Goal: Check status: Check status

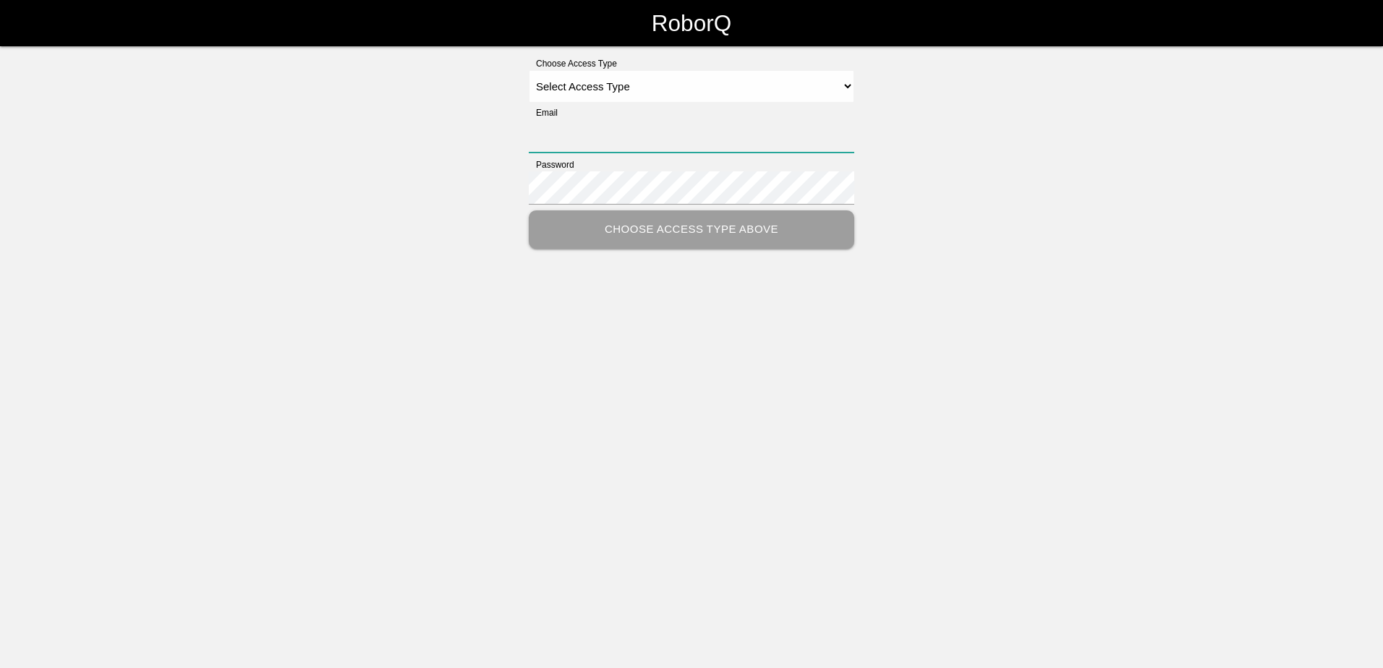
type input "[EMAIL_ADDRESS][DOMAIN_NAME]"
click at [668, 95] on select "Select Access Type Admin Customer Supervisor Worker" at bounding box center [691, 86] width 325 height 33
select select "Customer"
click at [529, 70] on select "Select Access Type Admin Customer Supervisor Worker" at bounding box center [691, 86] width 325 height 33
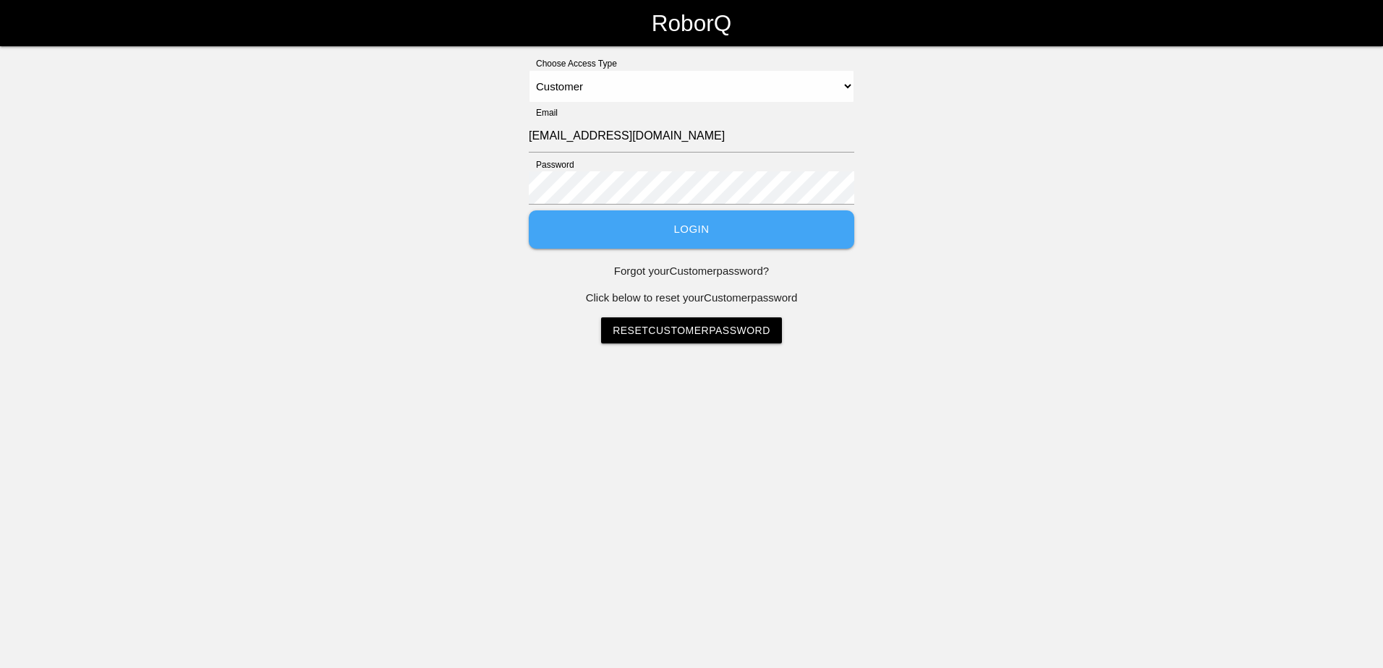
click at [648, 222] on button "Login" at bounding box center [691, 229] width 325 height 38
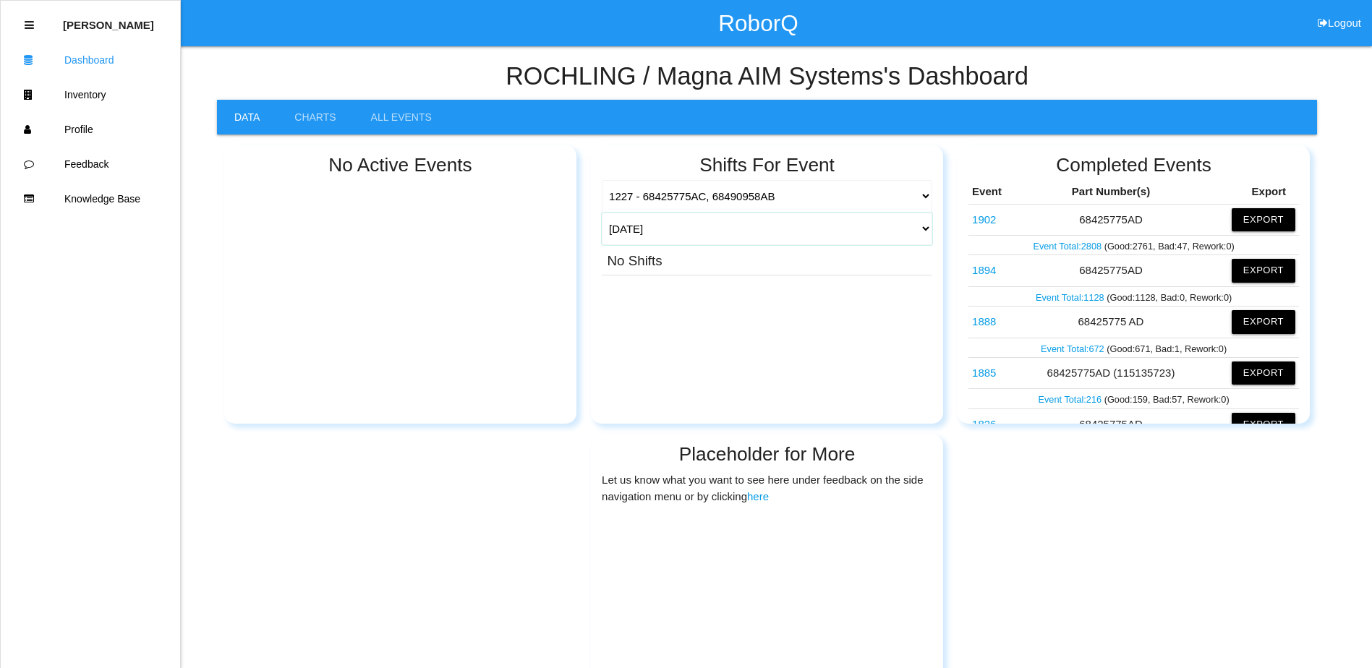
click at [771, 218] on select "[DATE] [DATE] Range Last 7 days (09/22-09/29) Last 30 days (08/30-09/29) Last 6…" at bounding box center [767, 229] width 330 height 33
click at [602, 213] on select "[DATE] [DATE] Range Last 7 days (09/22-09/29) Last 30 days (08/30-09/29) Last 6…" at bounding box center [767, 229] width 330 height 33
click at [787, 236] on select "[DATE] [DATE] Range Last 7 days (09/22-09/29) Last 30 days (08/30-09/29) Last 6…" at bounding box center [767, 229] width 330 height 33
click at [602, 213] on select "[DATE] [DATE] Range Last 7 days (09/22-09/29) Last 30 days (08/30-09/29) Last 6…" at bounding box center [767, 229] width 330 height 33
select select "30"
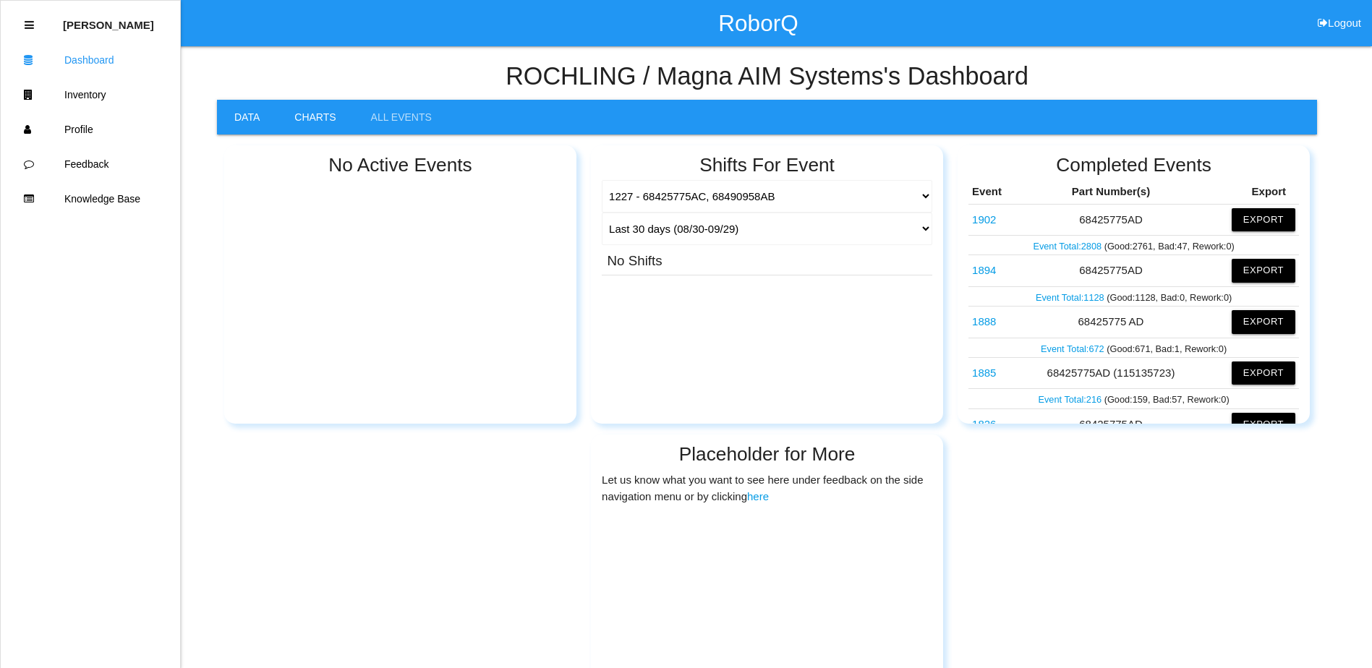
click at [295, 122] on link "Charts" at bounding box center [315, 117] width 76 height 35
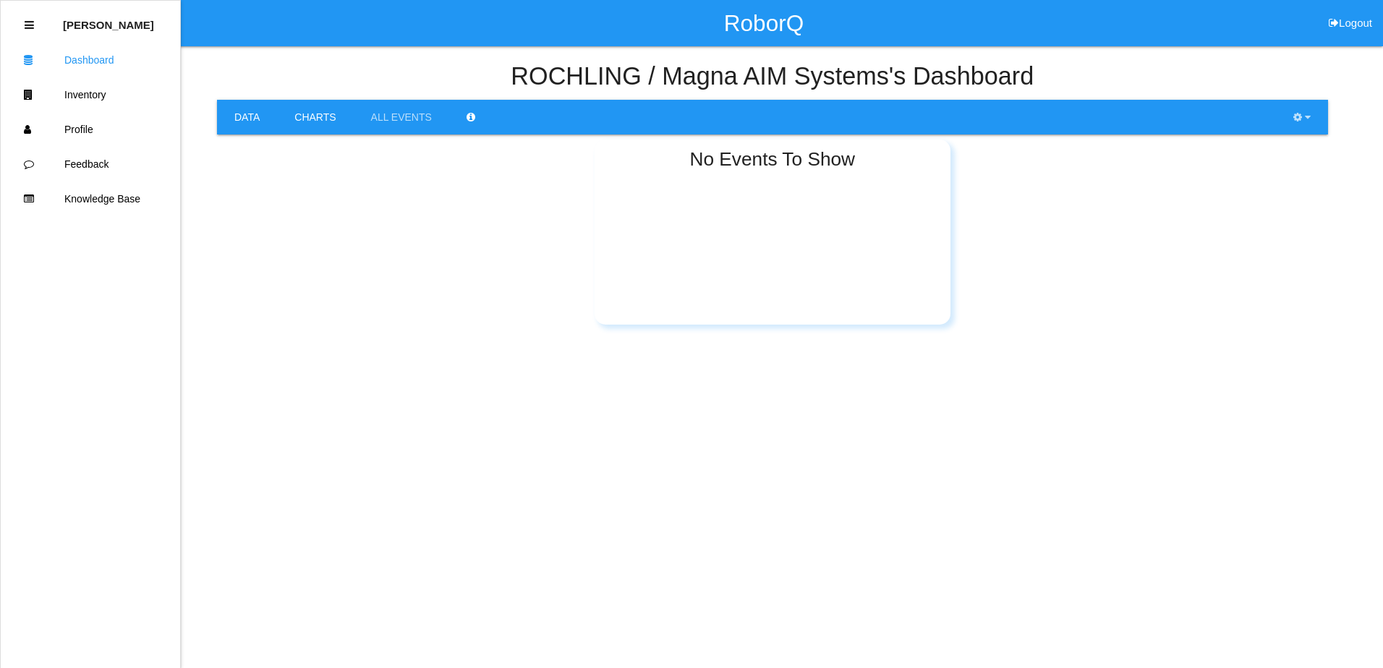
click at [253, 121] on link "Data" at bounding box center [247, 117] width 60 height 35
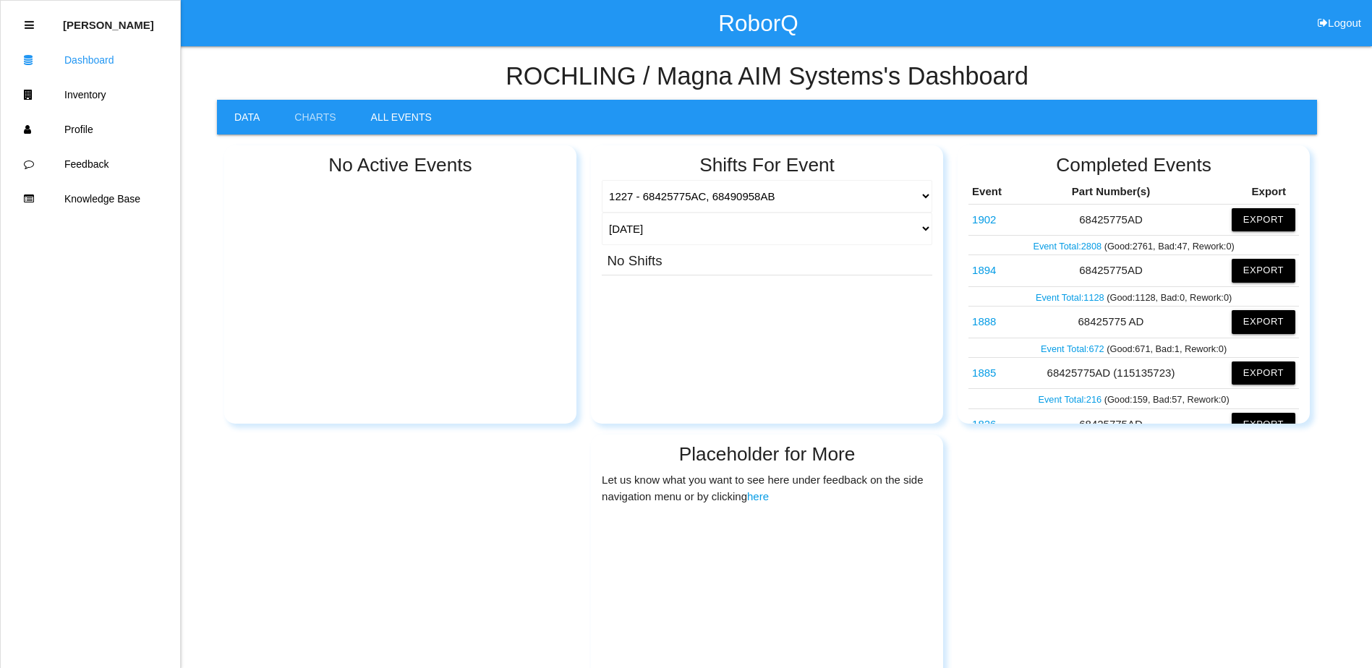
click at [371, 120] on link "All Events" at bounding box center [401, 117] width 95 height 35
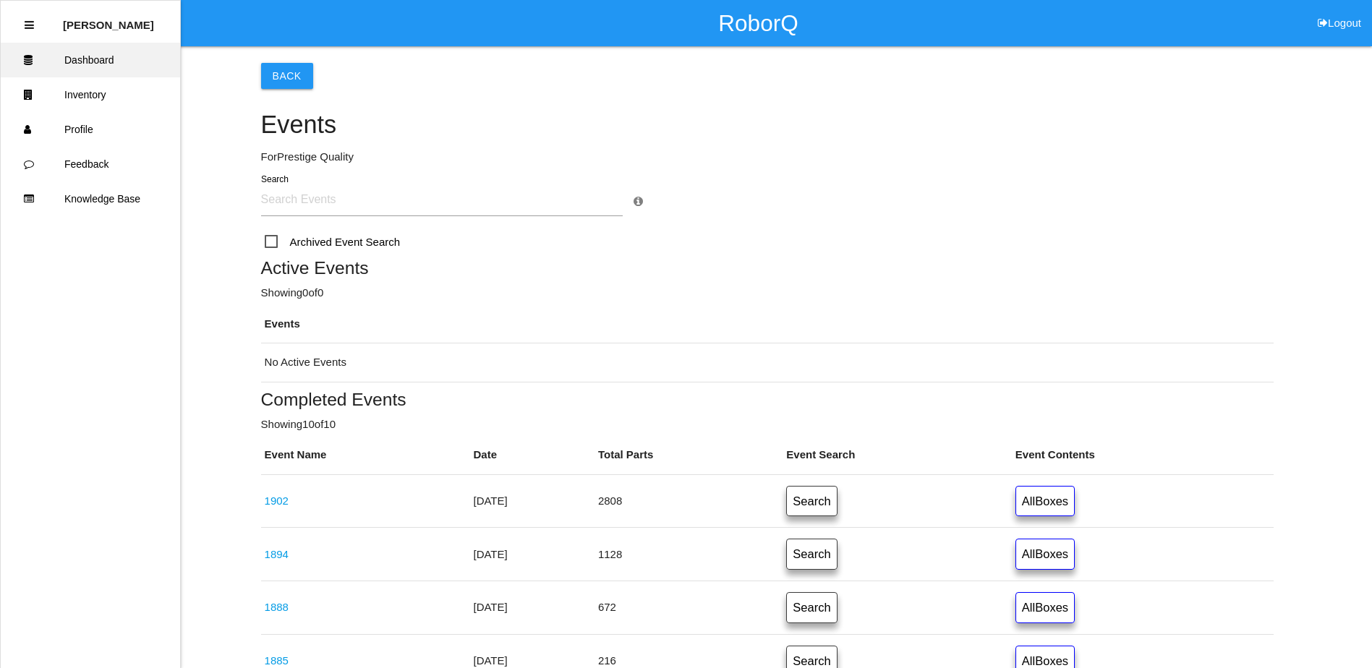
click at [117, 64] on link "Dashboard" at bounding box center [90, 60] width 179 height 35
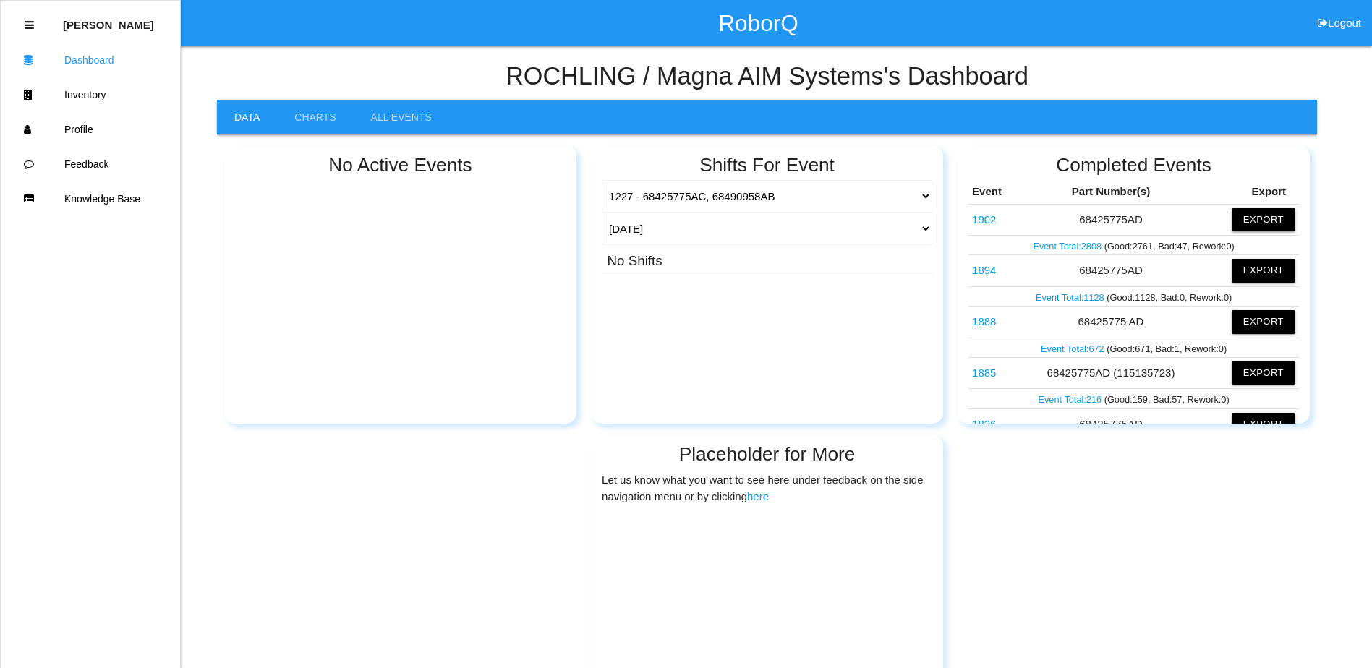
click at [986, 222] on link "1902" at bounding box center [984, 219] width 24 height 12
click at [97, 137] on link "Profile" at bounding box center [90, 129] width 179 height 35
